Goal: Register for event/course: Register for event/course

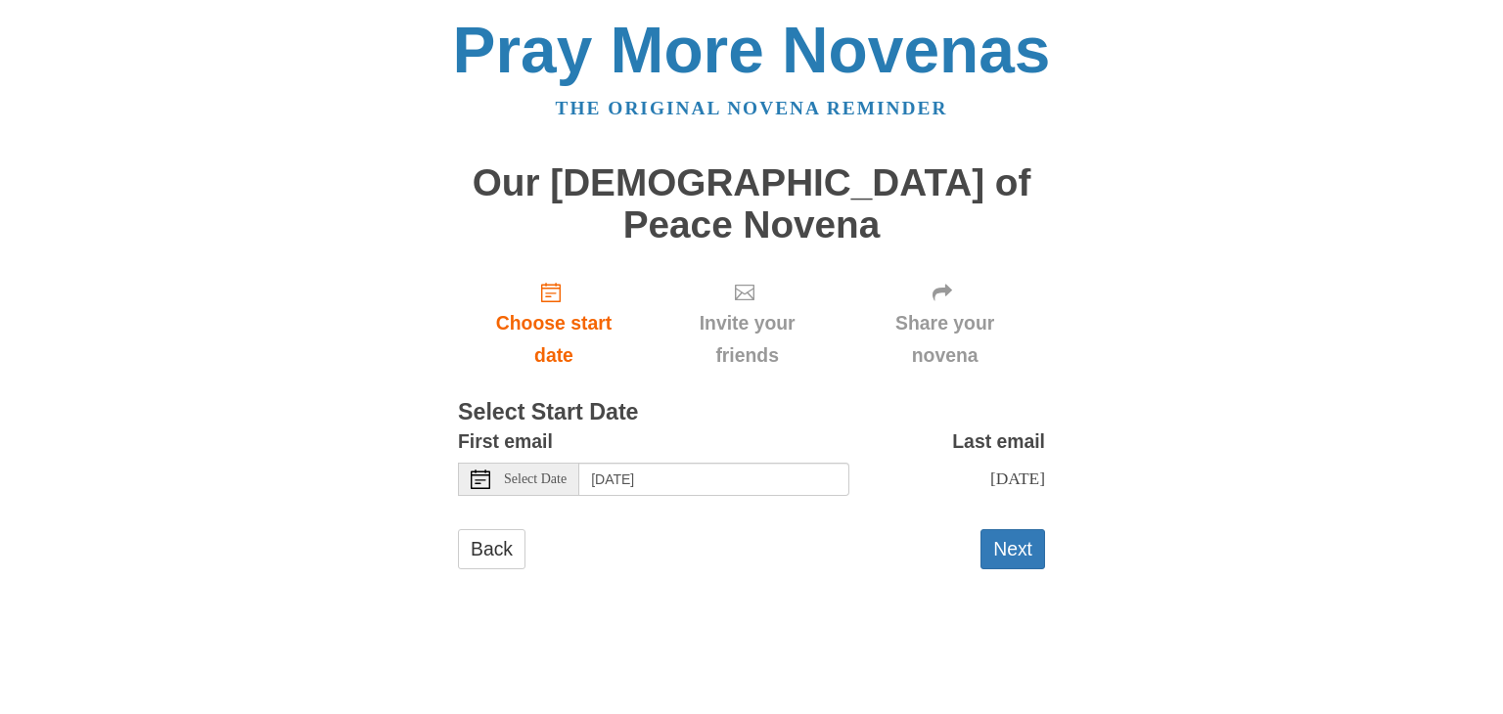
click at [532, 473] on span "Select Date" at bounding box center [535, 480] width 63 height 14
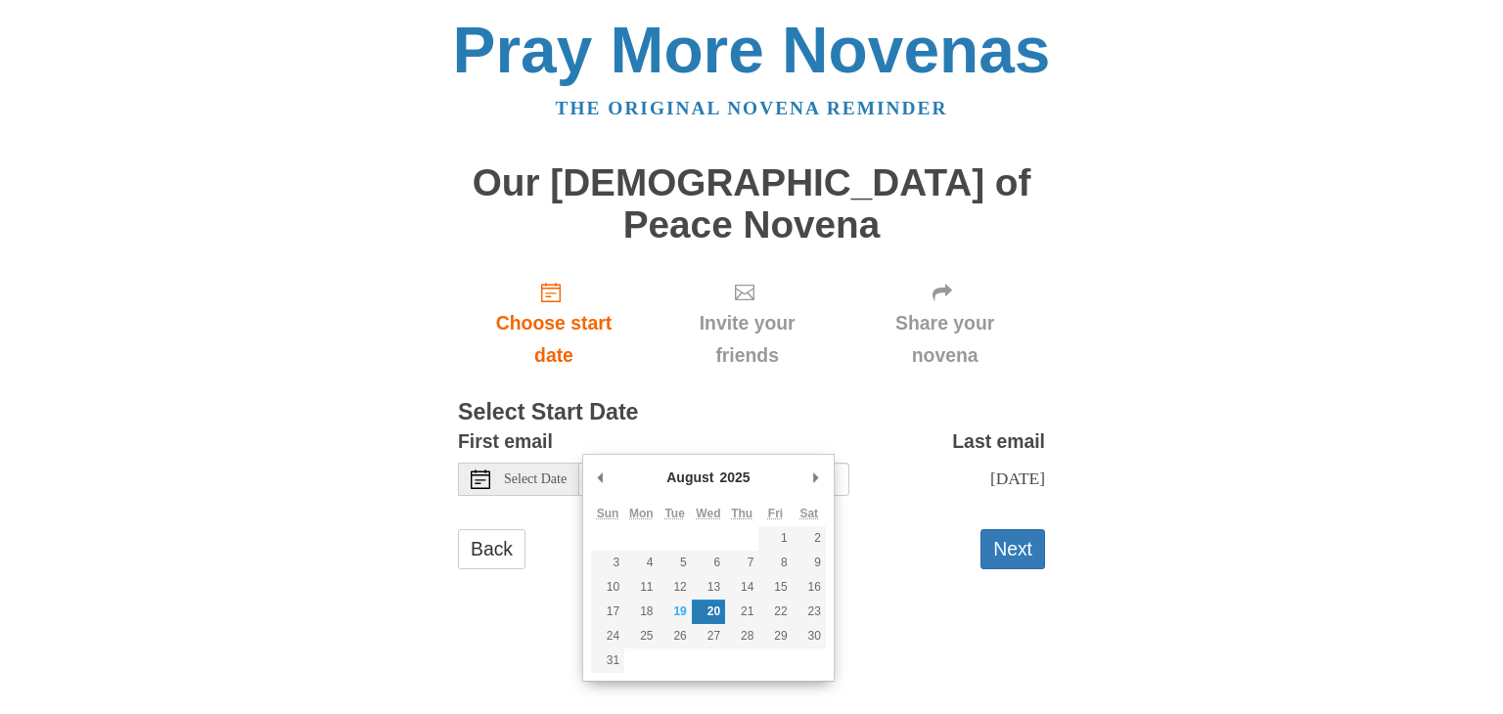
click at [850, 554] on main "Our Lady of Peace Novena Choose start date Invite your friends Share your noven…" at bounding box center [751, 376] width 587 height 464
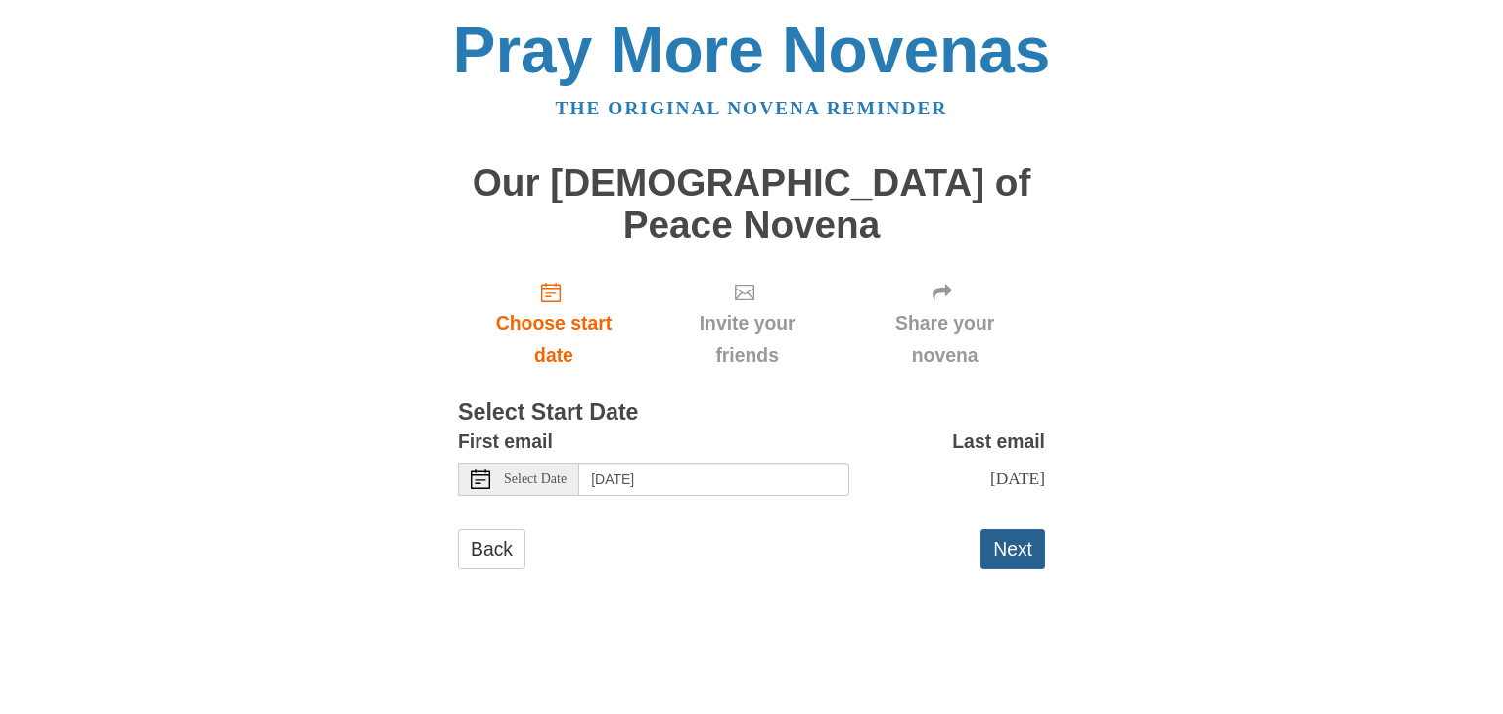
click at [1012, 529] on button "Next" at bounding box center [1013, 549] width 65 height 40
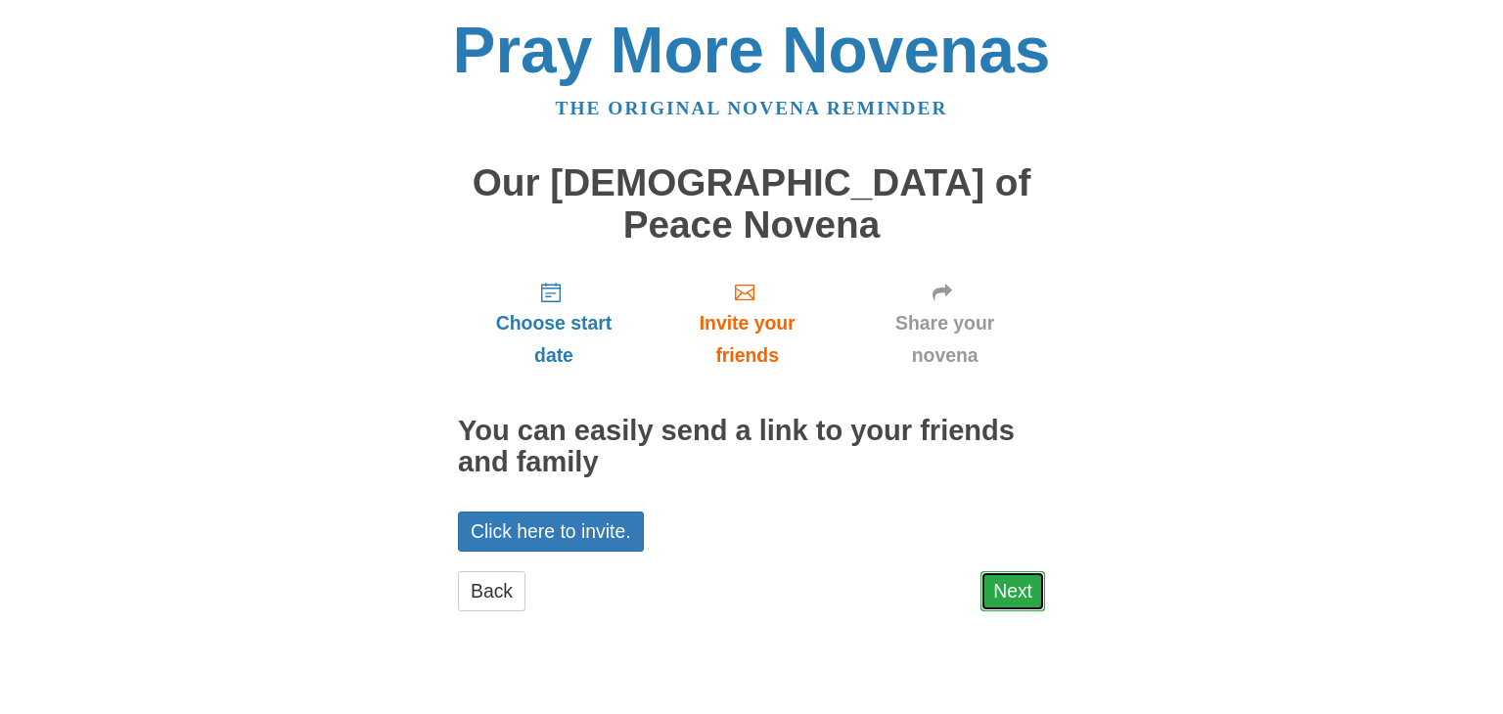
click at [993, 572] on link "Next" at bounding box center [1013, 592] width 65 height 40
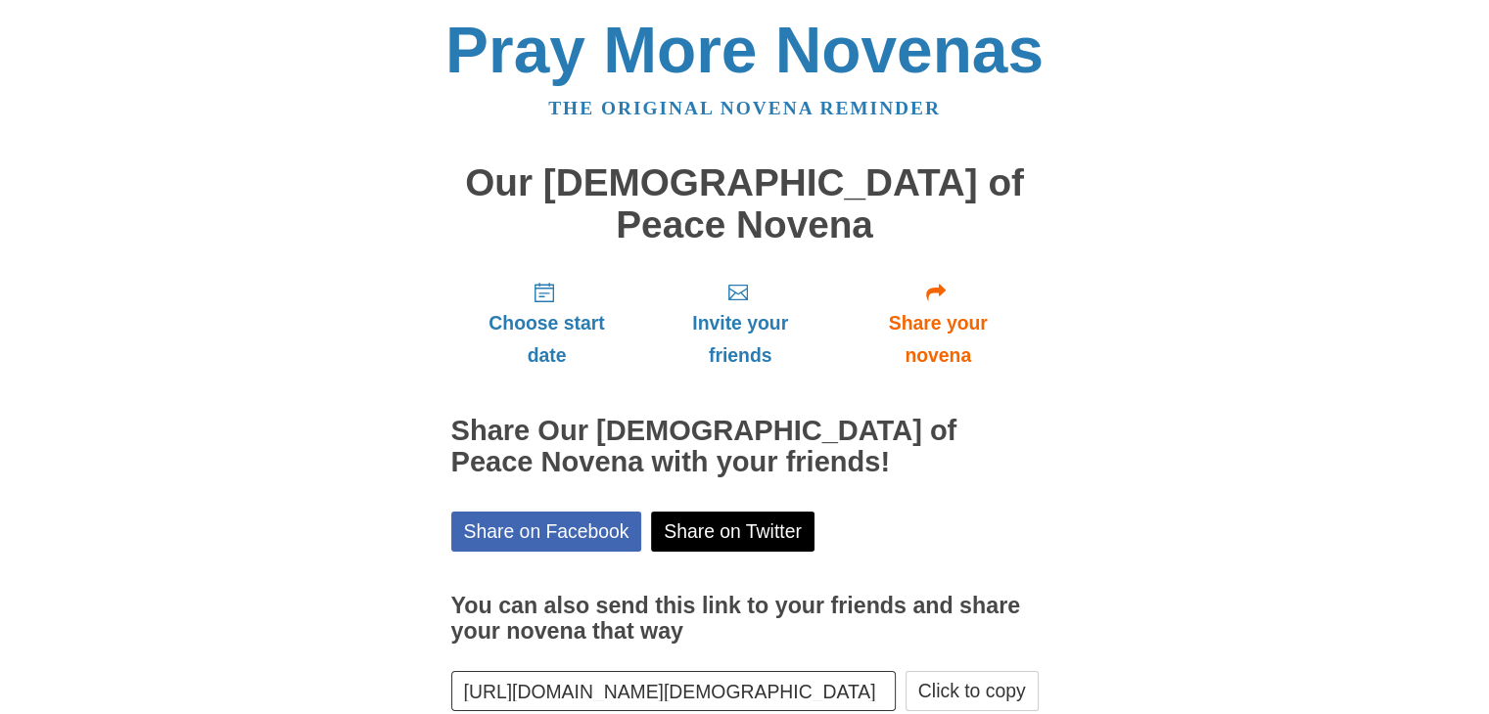
scroll to position [70, 0]
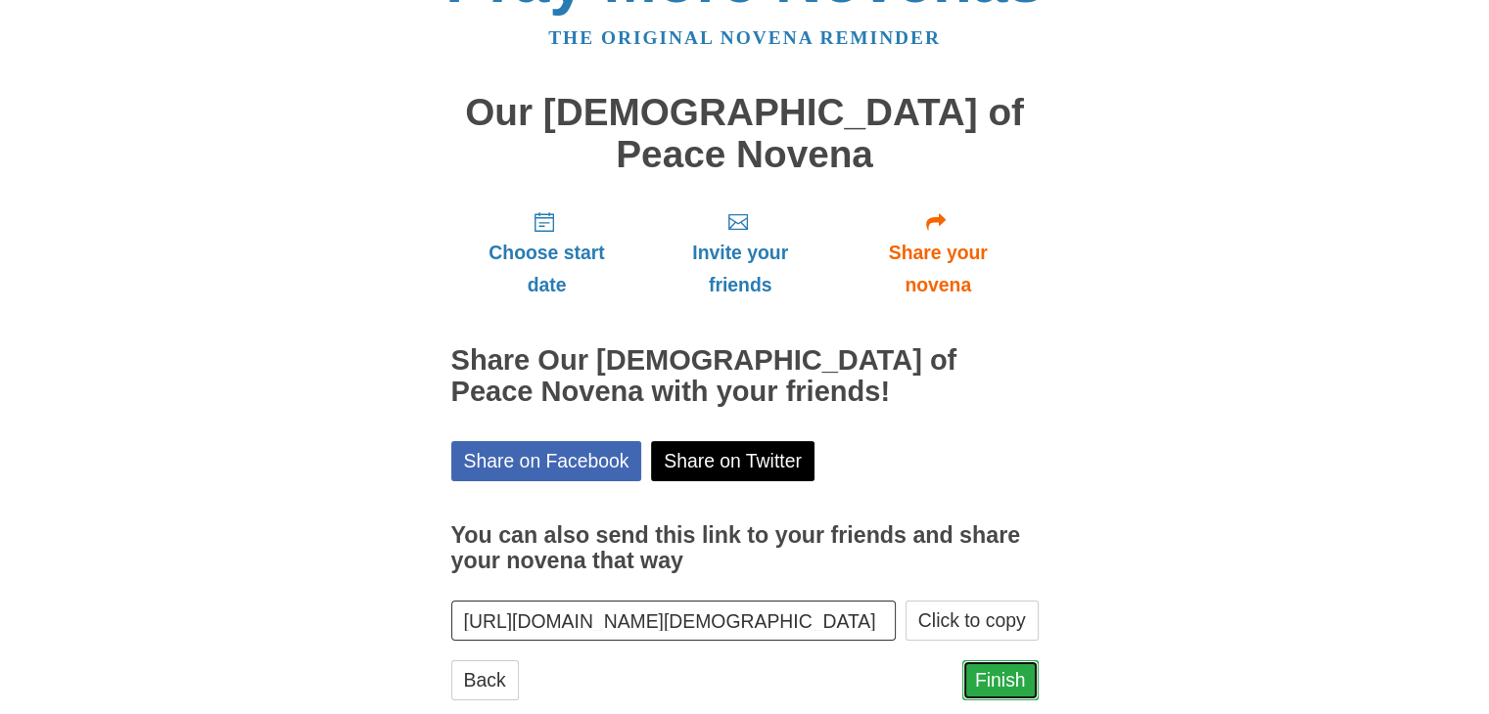
click at [1006, 661] on link "Finish" at bounding box center [1000, 681] width 76 height 40
